Goal: Navigation & Orientation: Find specific page/section

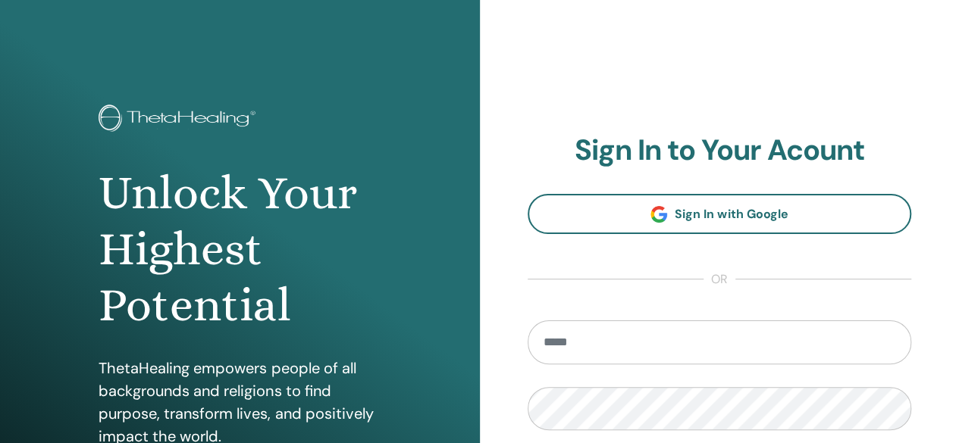
click at [643, 327] on input "email" at bounding box center [720, 343] width 384 height 44
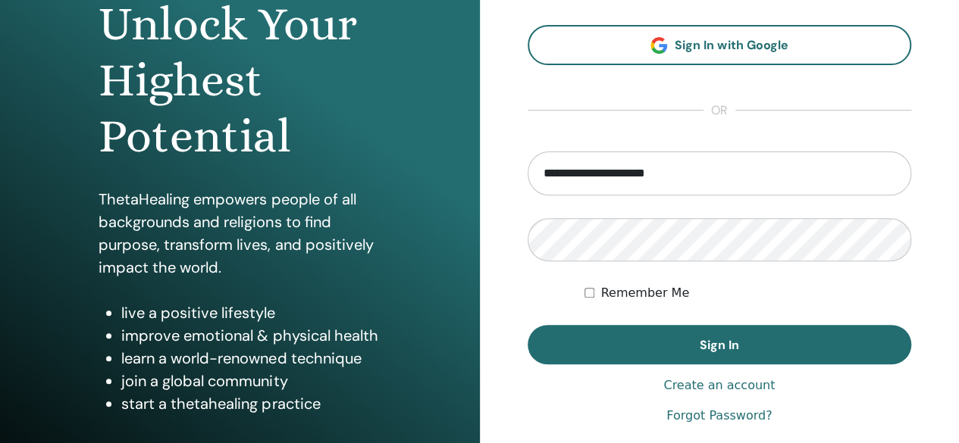
type input "**********"
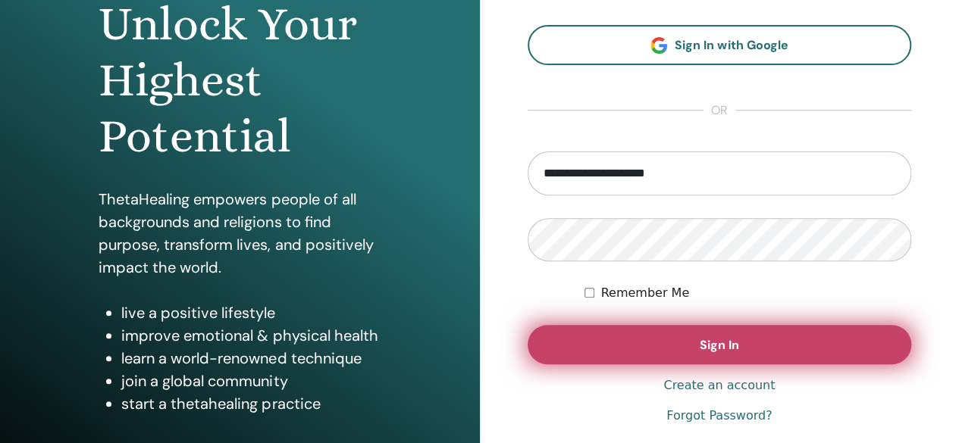
click at [624, 346] on button "Sign In" at bounding box center [720, 344] width 384 height 39
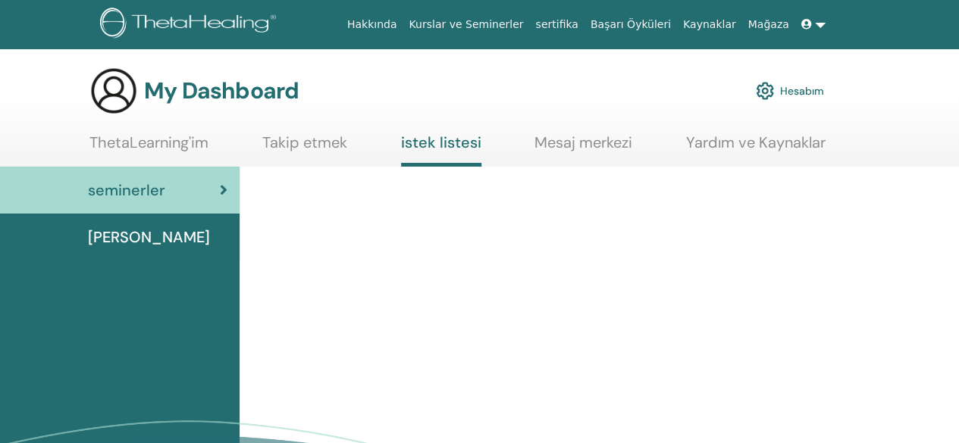
click at [806, 90] on link "Hesabım" at bounding box center [790, 90] width 68 height 33
click at [808, 27] on icon at bounding box center [806, 24] width 11 height 11
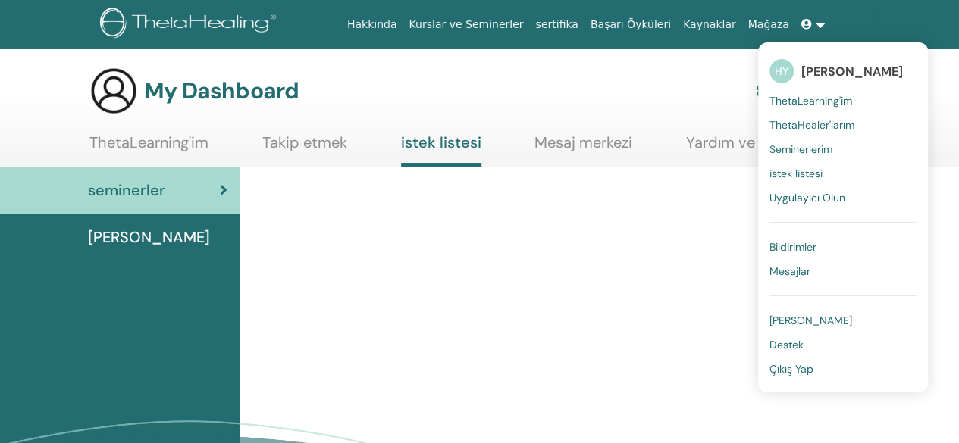
click at [653, 374] on div at bounding box center [599, 370] width 719 height 406
